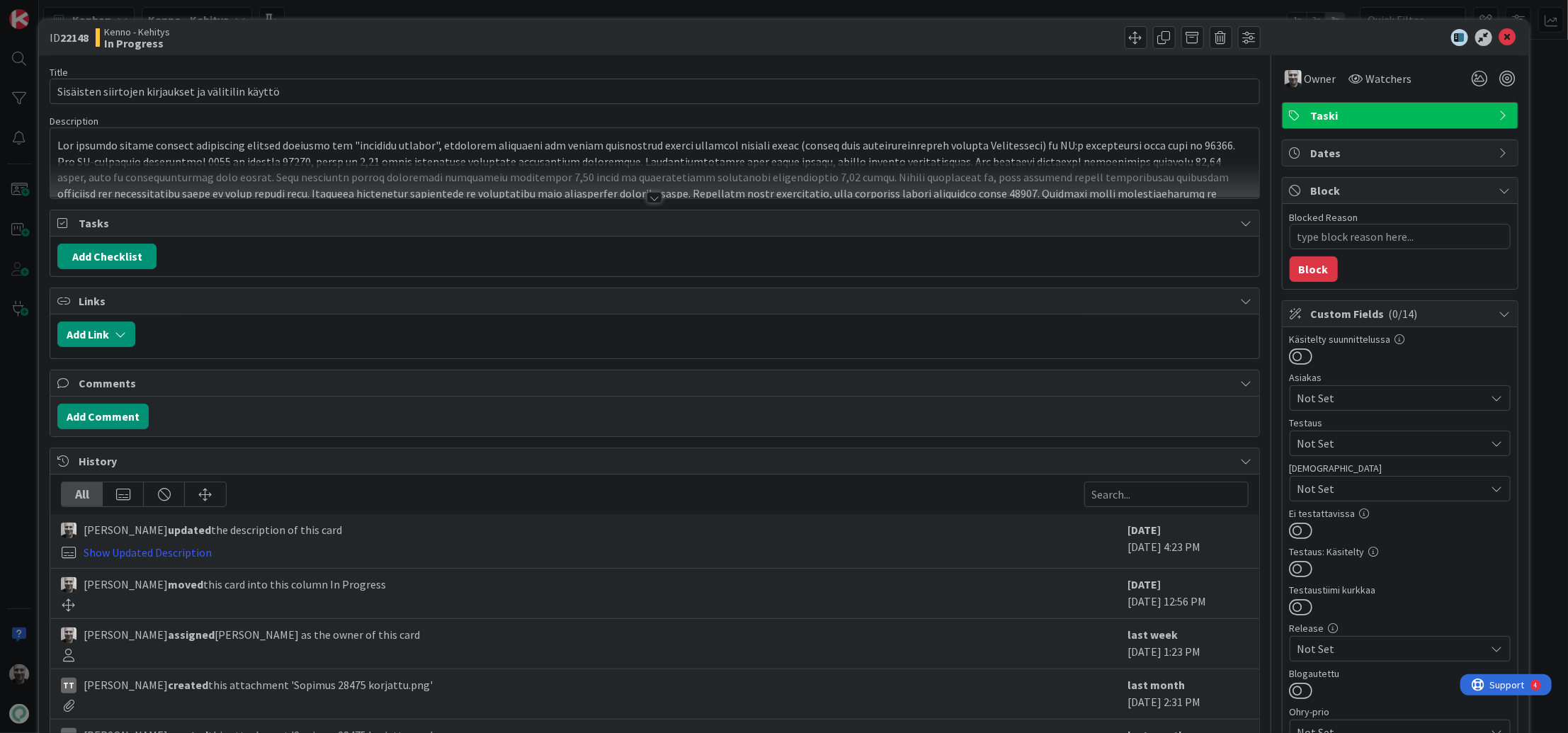
type textarea "x"
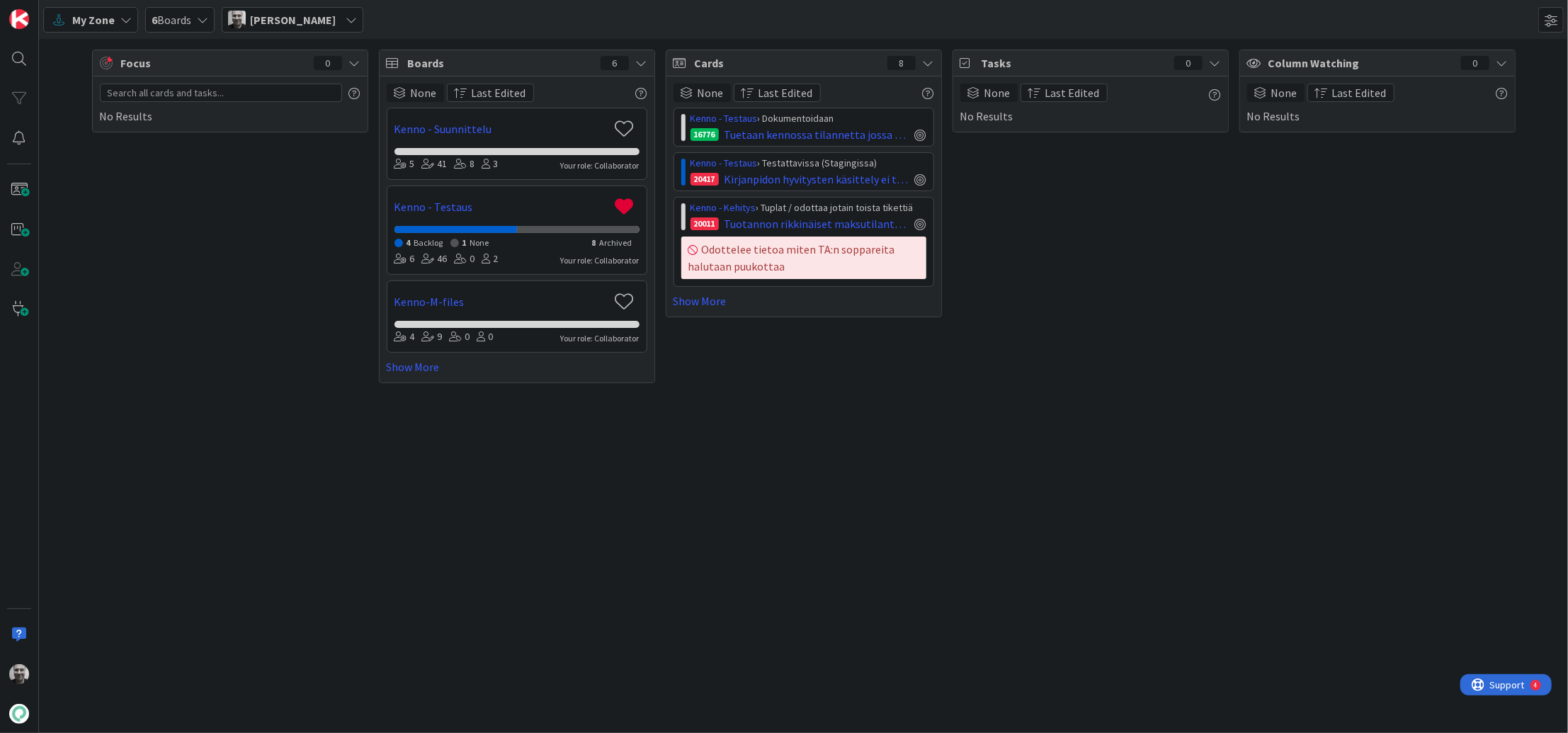
click at [180, 20] on span "6 Boards" at bounding box center [171, 19] width 40 height 17
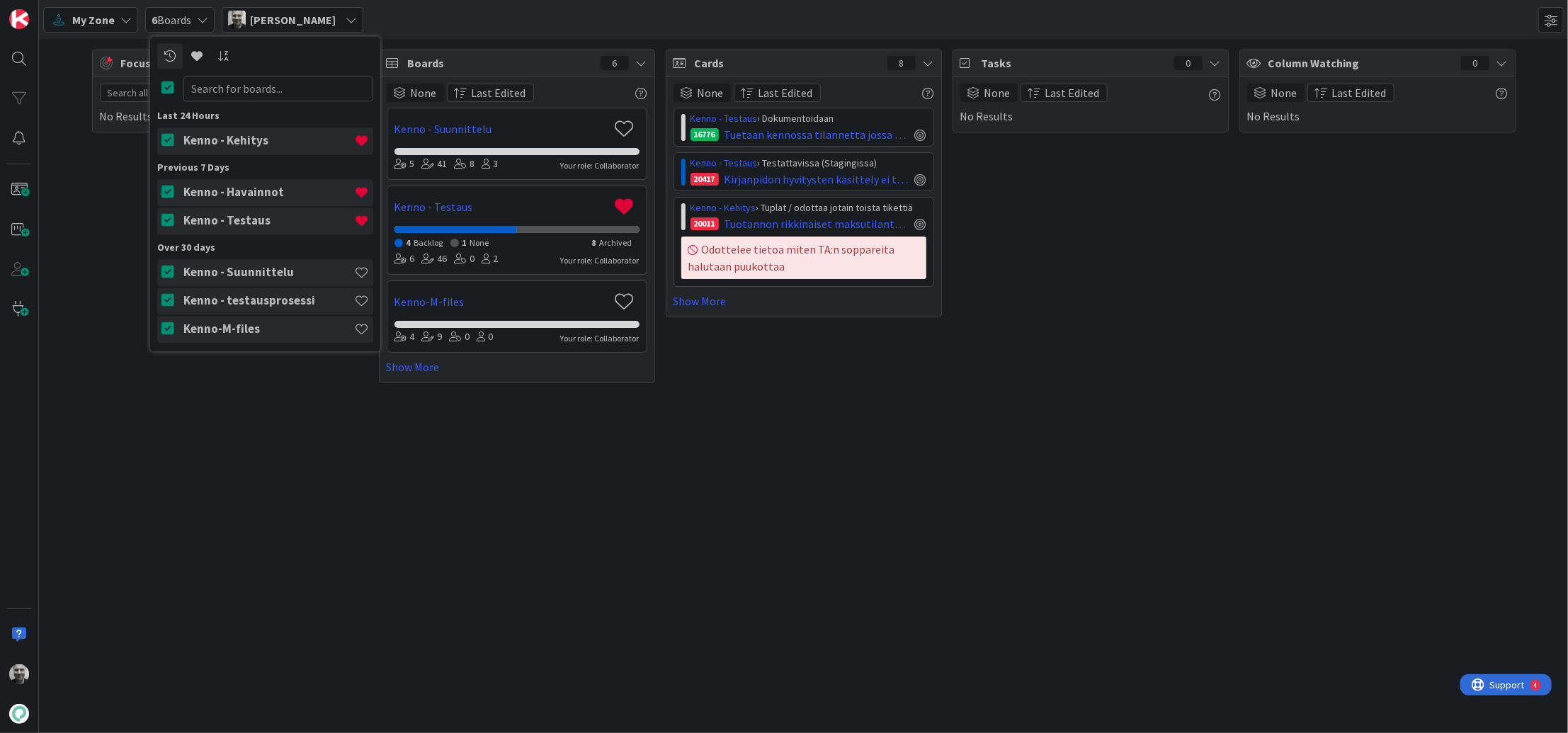
click at [259, 141] on h4 "Kenno - Kehitys" at bounding box center [268, 141] width 171 height 14
click at [447, 518] on div "Focus 0 No Results Boards 6 None Last Edited Kenno - Suunnittelu 5 41 8 3 Your …" at bounding box center [803, 386] width 1529 height 694
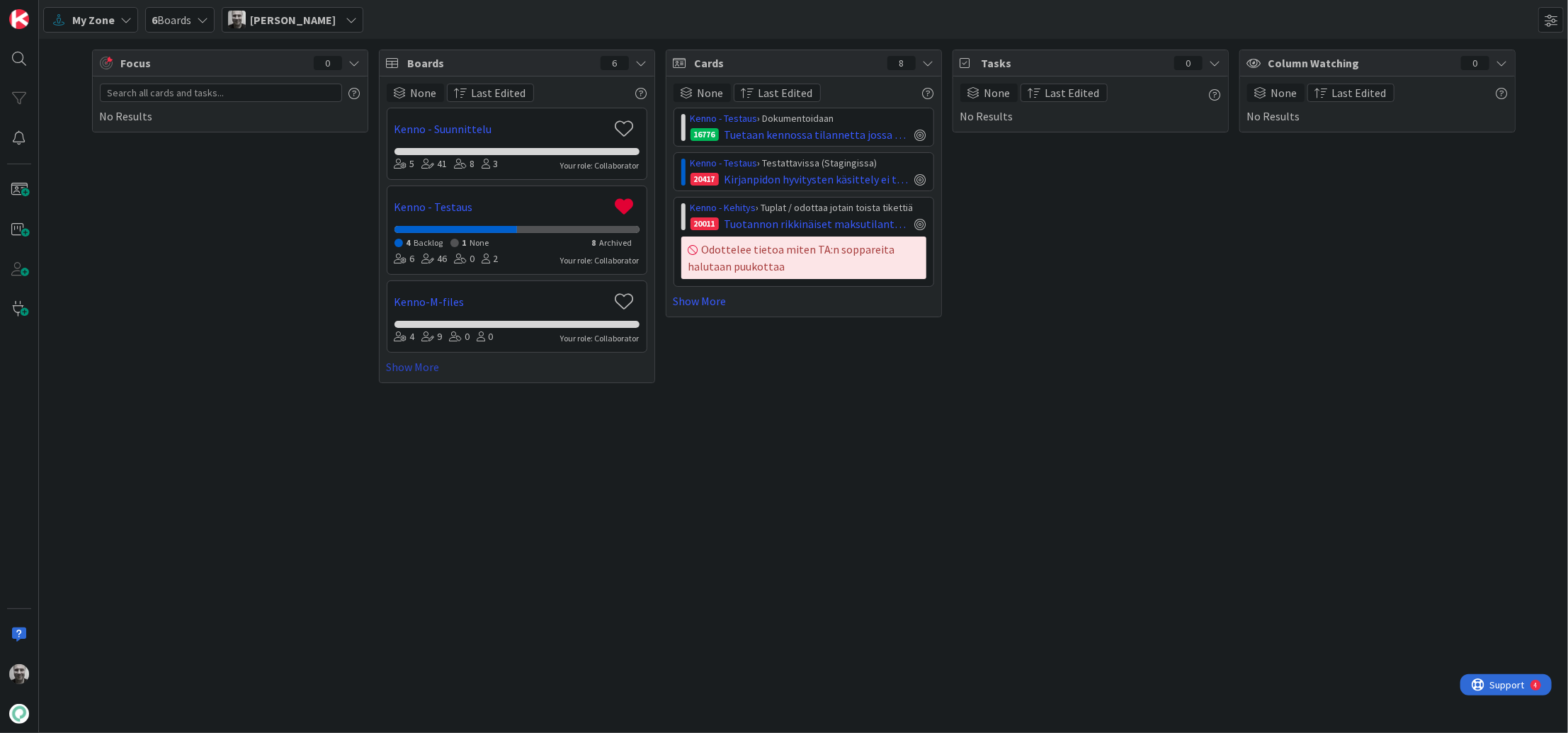
click at [418, 373] on link "Show More" at bounding box center [517, 366] width 261 height 17
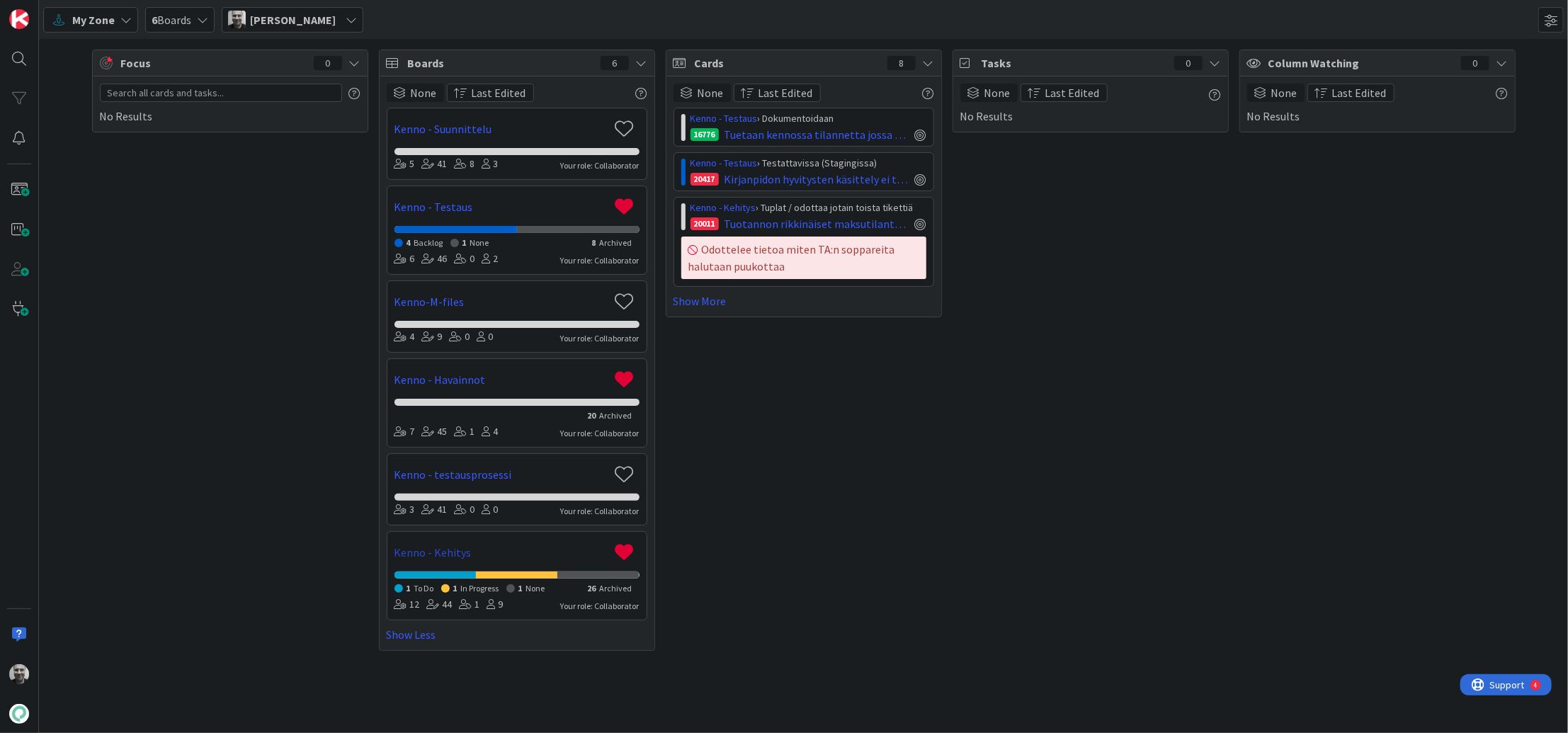
click at [434, 554] on link "Kenno - Kehitys" at bounding box center [502, 552] width 215 height 17
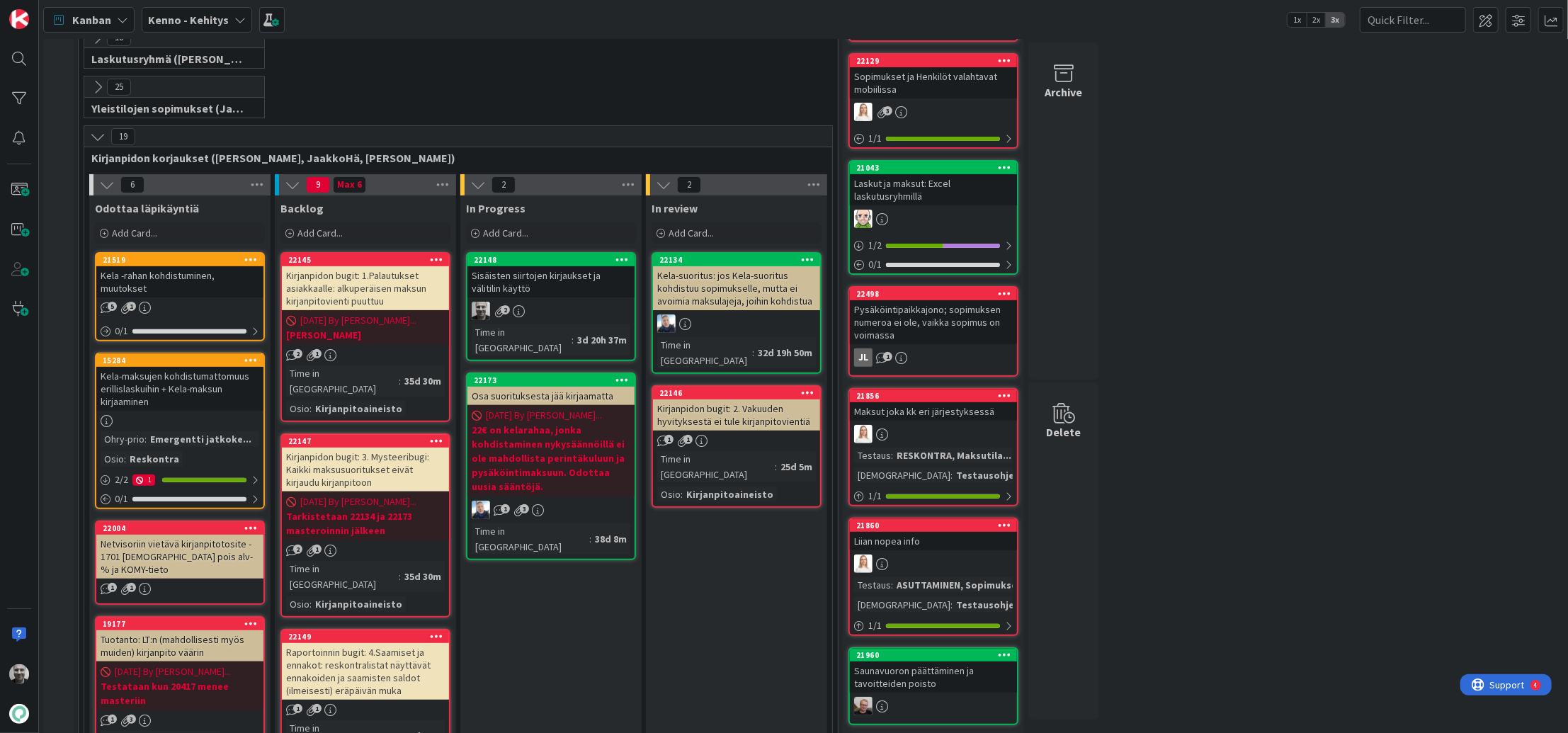
scroll to position [226, 0]
